Goal: Task Accomplishment & Management: Manage account settings

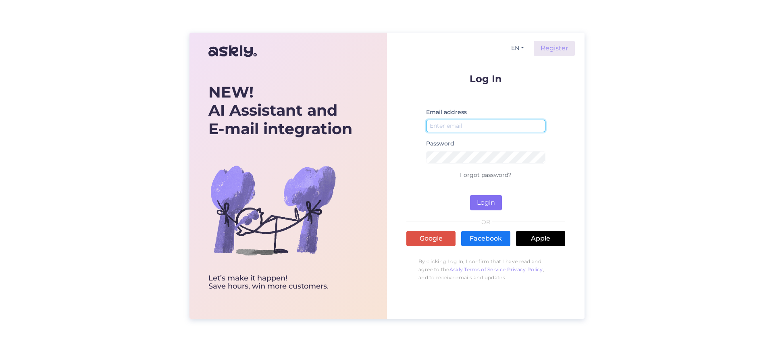
type input "[EMAIL_ADDRESS][DOMAIN_NAME]"
click at [487, 205] on button "Login" at bounding box center [486, 202] width 32 height 15
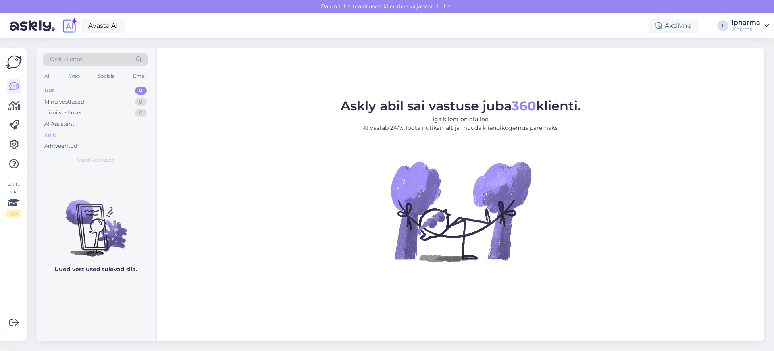
click at [71, 137] on div "Kõik" at bounding box center [96, 134] width 106 height 11
click at [72, 134] on div "Kõik" at bounding box center [96, 134] width 106 height 11
